Goal: Task Accomplishment & Management: Manage account settings

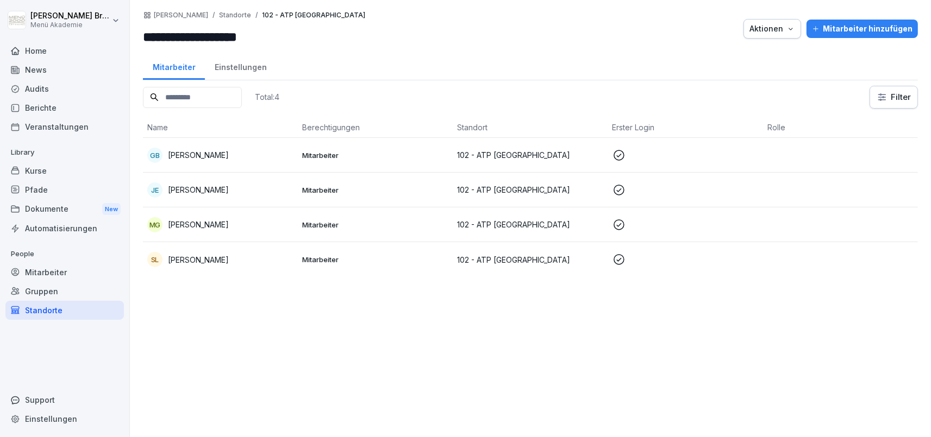
click at [41, 313] on div "Standorte" at bounding box center [64, 310] width 118 height 19
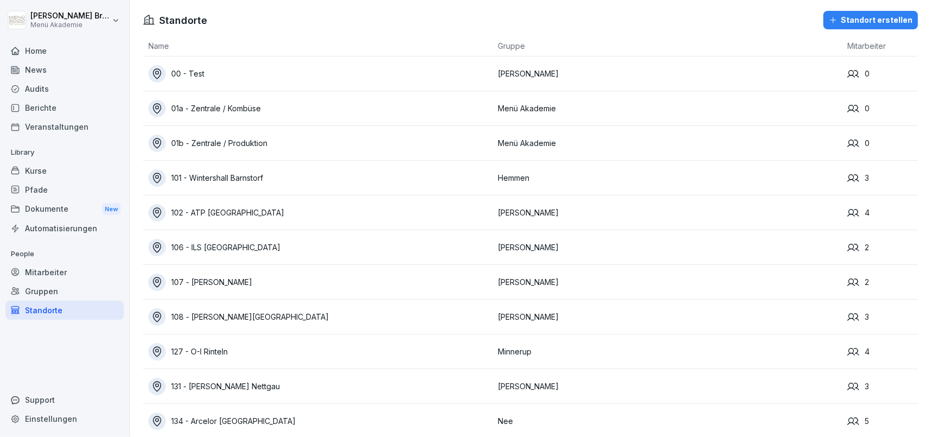
scroll to position [251, 0]
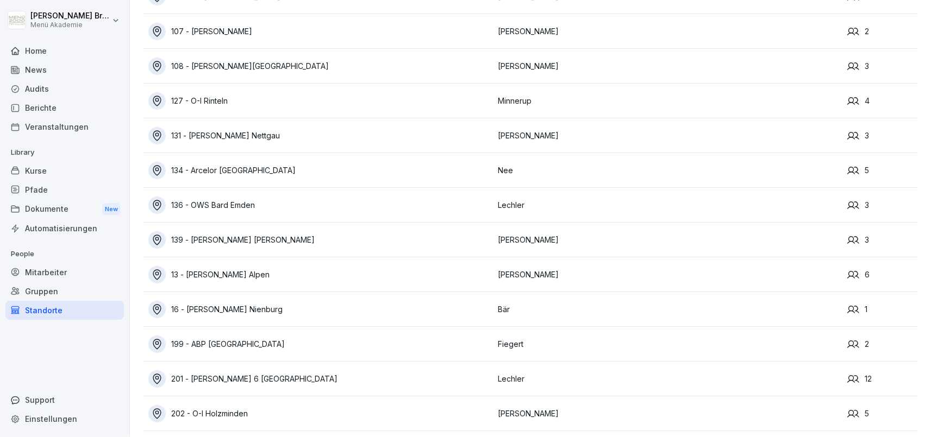
click at [210, 343] on div "199 - ABP [GEOGRAPHIC_DATA]" at bounding box center [320, 344] width 344 height 17
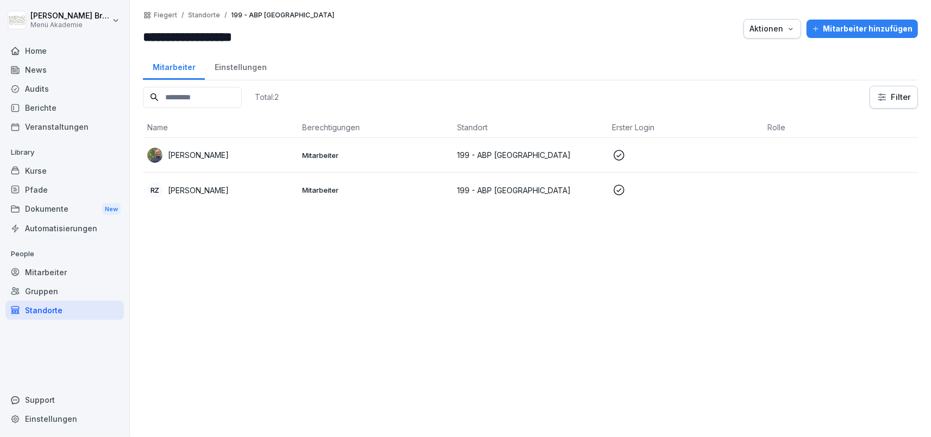
click at [216, 159] on p "[PERSON_NAME]" at bounding box center [198, 154] width 61 height 11
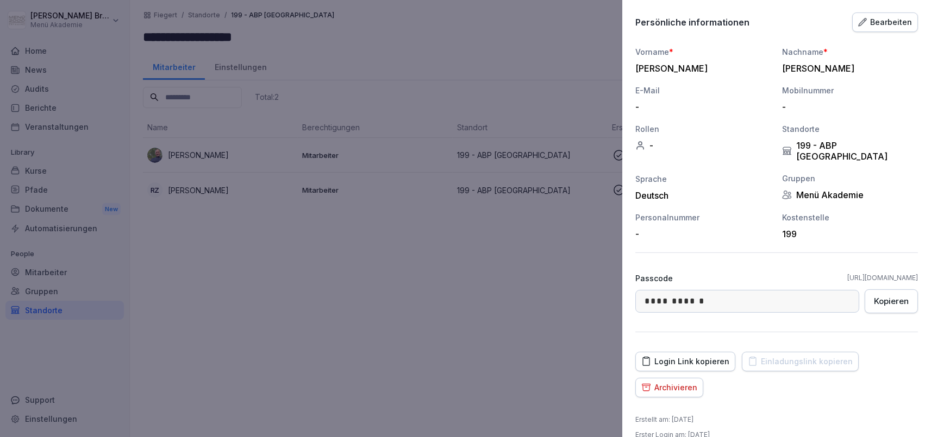
scroll to position [98, 0]
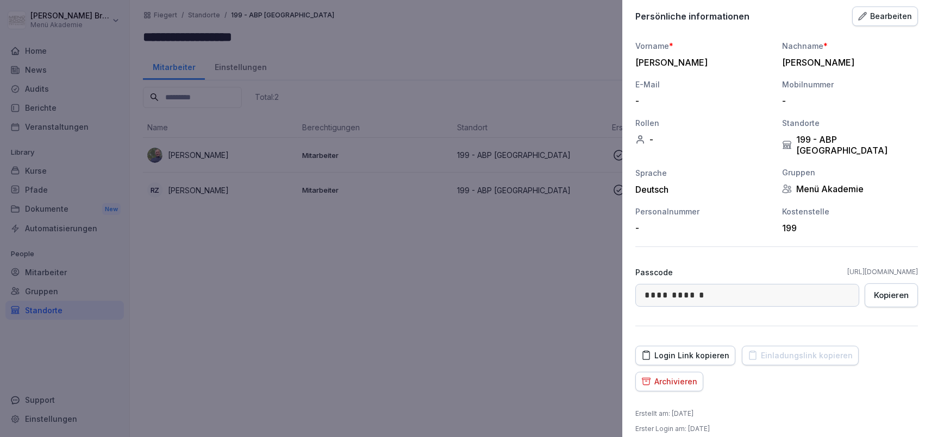
click at [882, 20] on div "Bearbeiten" at bounding box center [885, 16] width 54 height 12
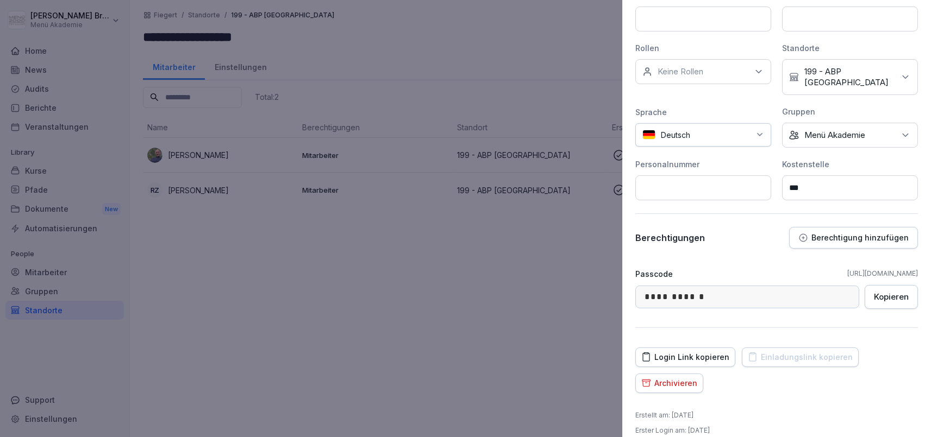
scroll to position [203, 0]
click at [860, 232] on p "Berechtigung hinzufügen" at bounding box center [859, 236] width 97 height 9
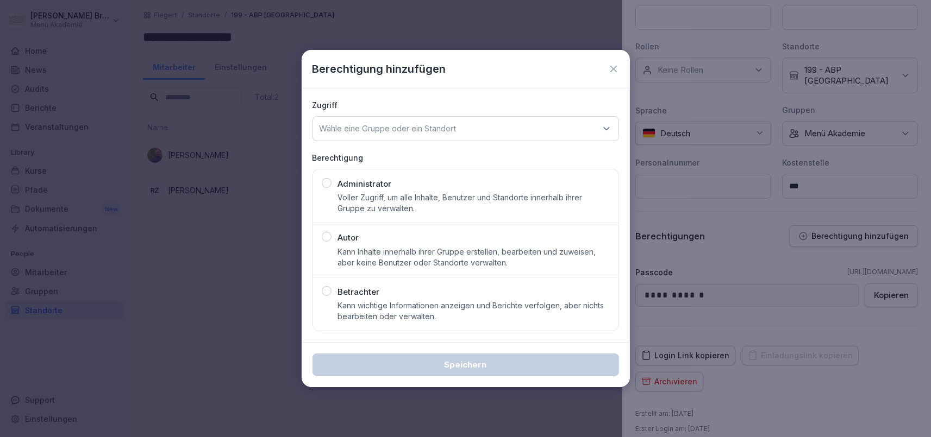
click at [609, 125] on icon at bounding box center [606, 128] width 11 height 11
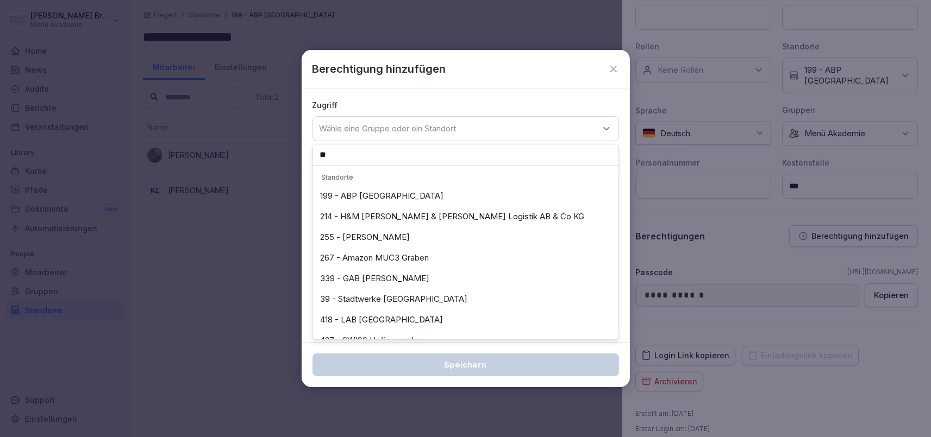
type input "***"
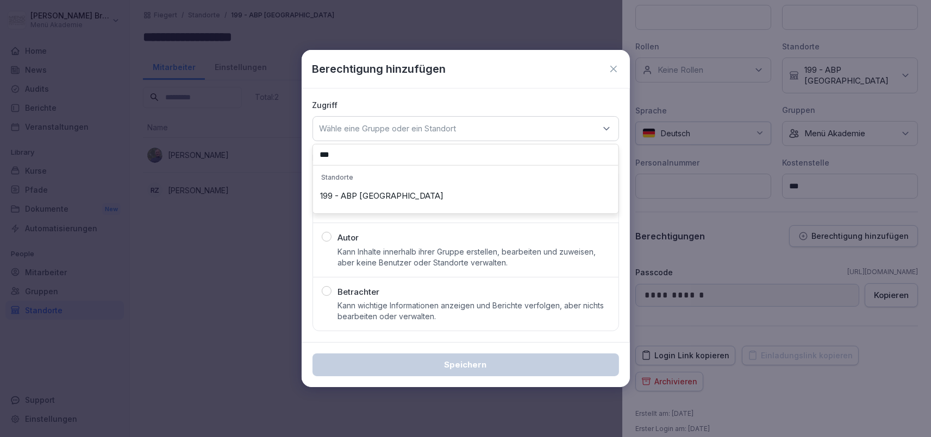
click at [612, 68] on icon at bounding box center [613, 69] width 7 height 7
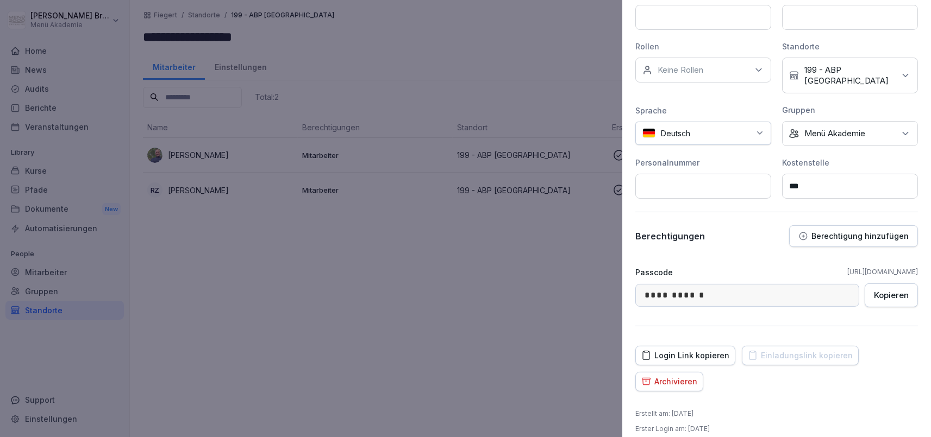
click at [577, 308] on div at bounding box center [465, 218] width 931 height 437
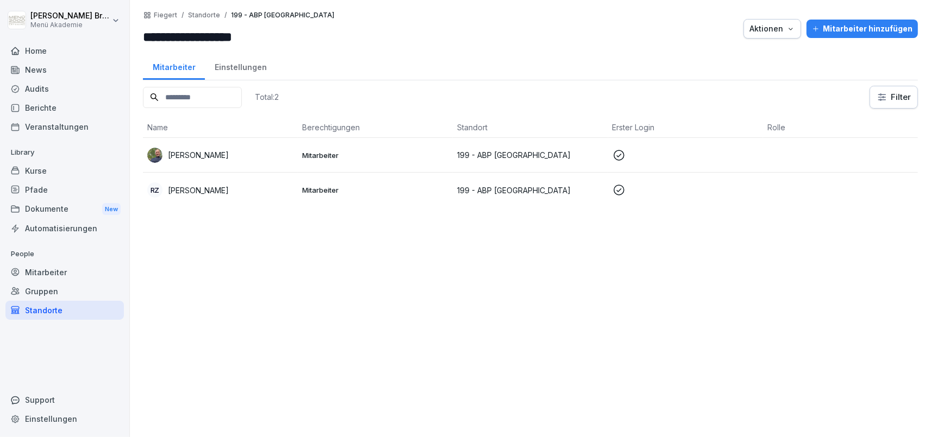
click at [212, 156] on p "[PERSON_NAME]" at bounding box center [198, 154] width 61 height 11
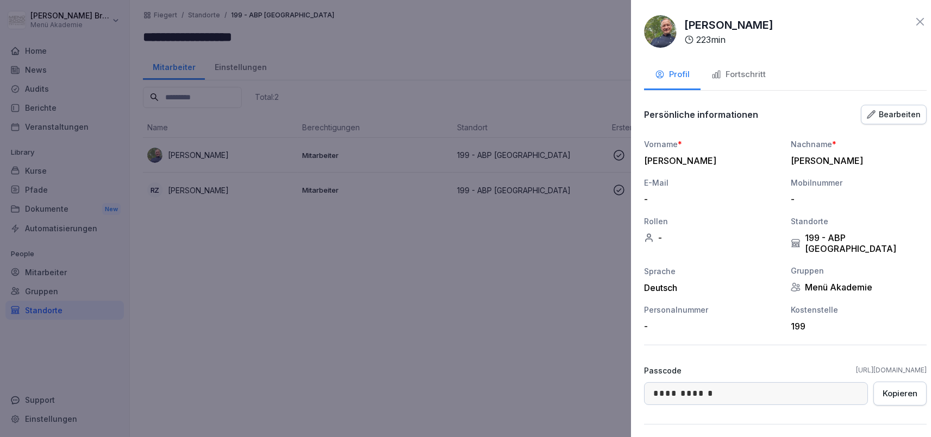
click at [193, 205] on div at bounding box center [465, 218] width 931 height 437
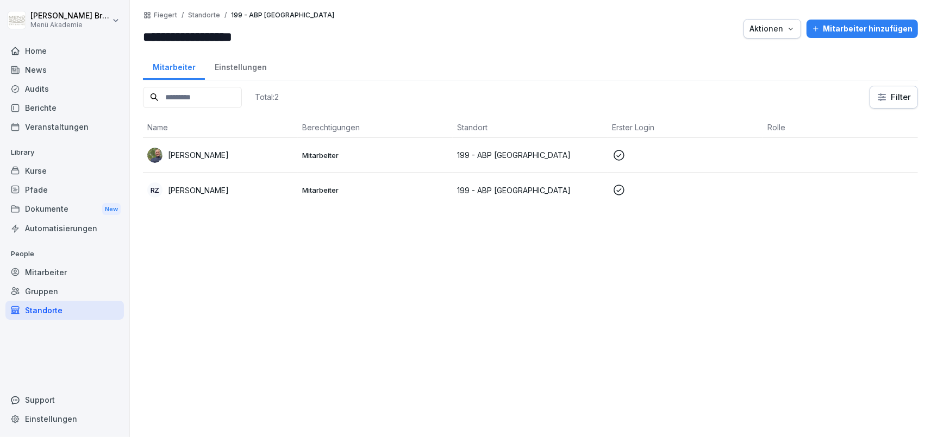
click at [197, 188] on p "[PERSON_NAME]" at bounding box center [198, 190] width 61 height 11
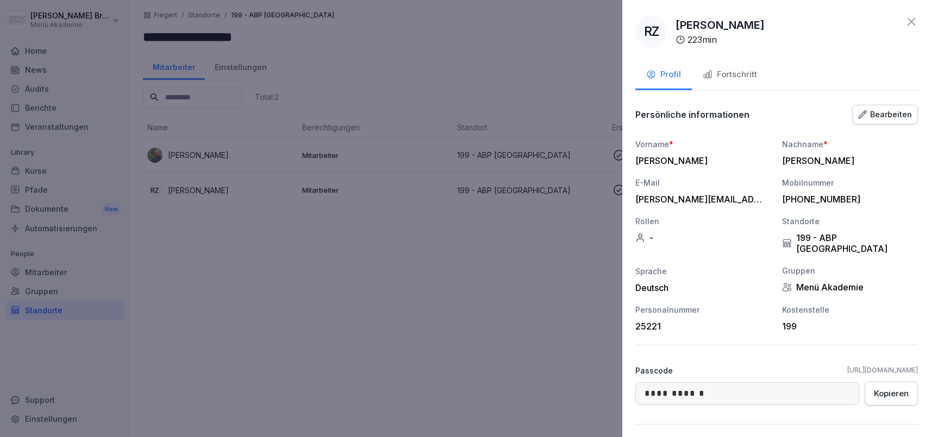
drag, startPoint x: 778, startPoint y: 359, endPoint x: 918, endPoint y: 359, distance: 139.6
click at [918, 359] on div "**********" at bounding box center [776, 218] width 309 height 437
copy link "[URL][DOMAIN_NAME]"
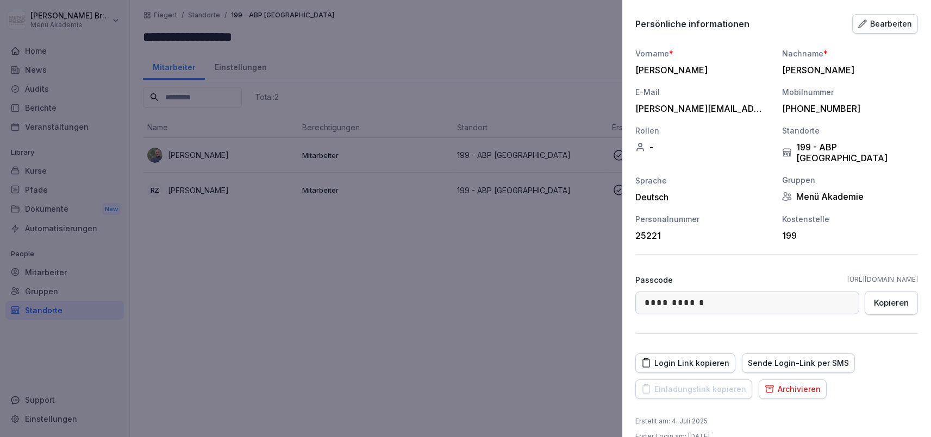
scroll to position [98, 0]
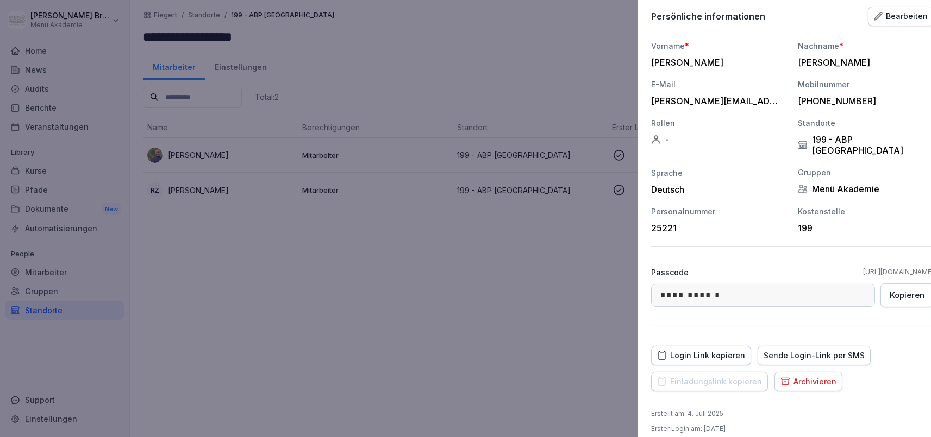
click at [480, 328] on div at bounding box center [465, 218] width 931 height 437
